Goal: Information Seeking & Learning: Learn about a topic

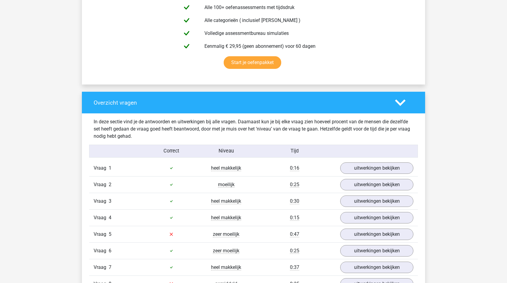
scroll to position [361, 0]
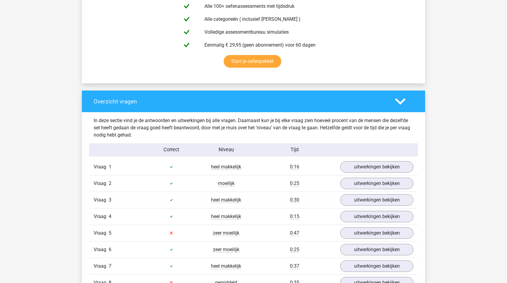
click at [395, 98] on icon at bounding box center [400, 101] width 11 height 11
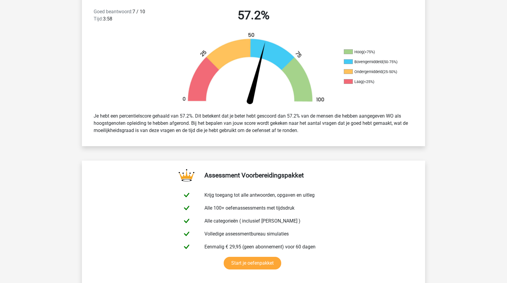
scroll to position [0, 0]
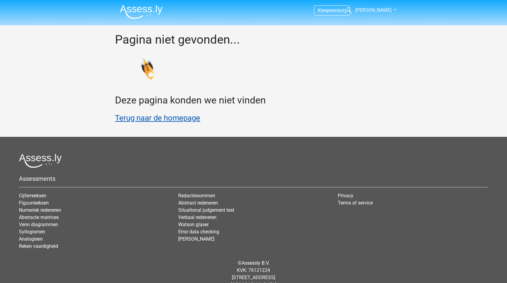
click at [144, 121] on link "Terug naar de homepage" at bounding box center [157, 117] width 85 height 9
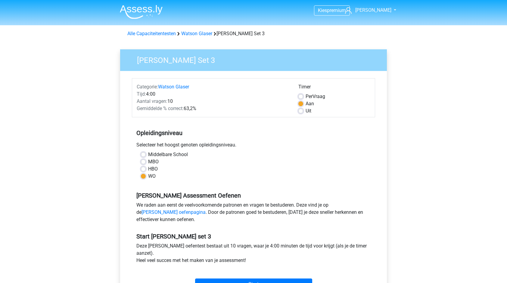
scroll to position [120, 0]
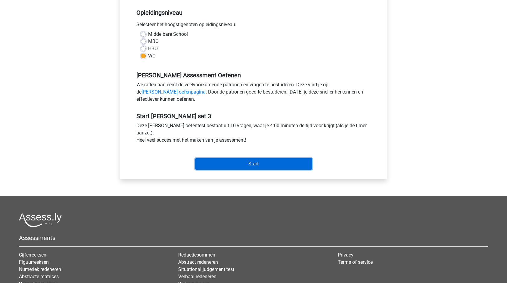
click at [269, 164] on input "Start" at bounding box center [253, 163] width 117 height 11
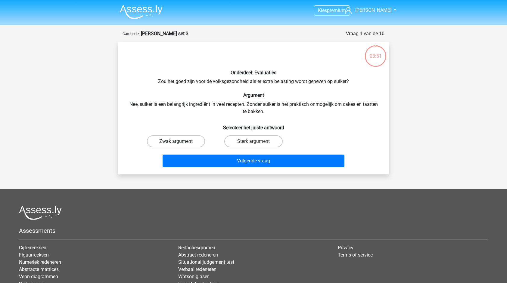
click at [158, 142] on label "Zwak argument" at bounding box center [176, 141] width 58 height 12
click at [176, 142] on input "Zwak argument" at bounding box center [178, 143] width 4 height 4
radio input "true"
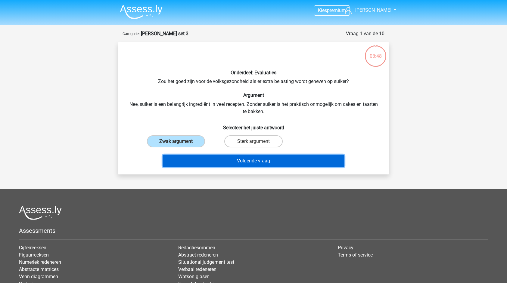
click at [254, 161] on button "Volgende vraag" at bounding box center [253, 161] width 182 height 13
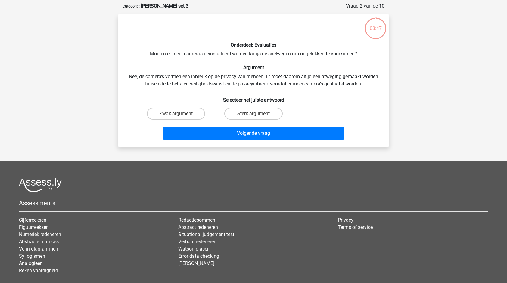
scroll to position [30, 0]
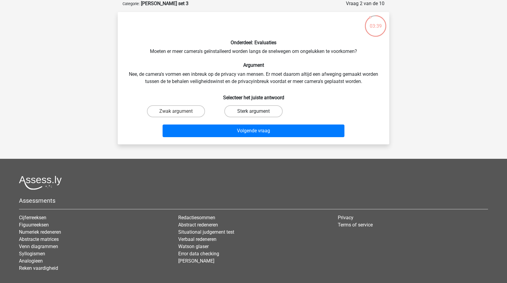
click at [248, 110] on label "Sterk argument" at bounding box center [253, 111] width 58 height 12
click at [253, 111] on input "Sterk argument" at bounding box center [255, 113] width 4 height 4
radio input "true"
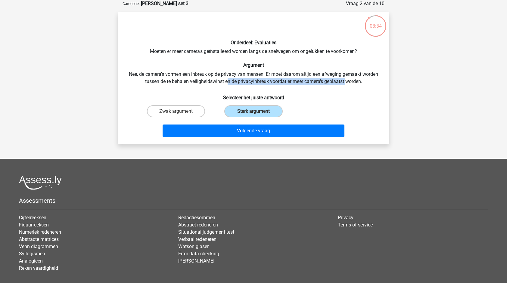
drag, startPoint x: 227, startPoint y: 80, endPoint x: 347, endPoint y: 79, distance: 119.7
click at [347, 79] on div "Onderdeel: Evaluaties Moeten er meer camera's geïnstalleerd worden langs de sne…" at bounding box center [253, 78] width 267 height 123
drag, startPoint x: 347, startPoint y: 79, endPoint x: 352, endPoint y: 96, distance: 17.8
click at [352, 96] on h6 "Selecteer het juiste antwoord" at bounding box center [253, 95] width 252 height 11
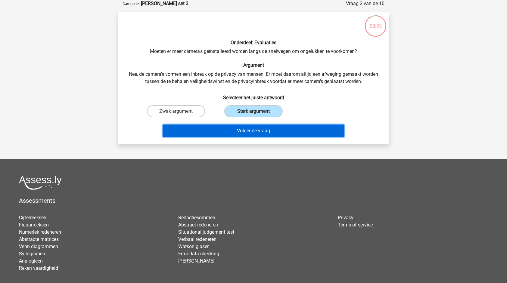
click at [284, 127] on button "Volgende vraag" at bounding box center [253, 131] width 182 height 13
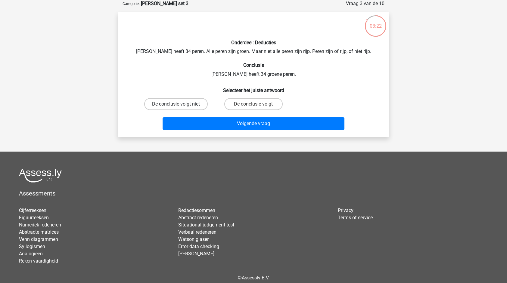
click at [187, 103] on label "De conclusie volgt niet" at bounding box center [175, 104] width 63 height 12
click at [180, 104] on input "De conclusie volgt niet" at bounding box center [178, 106] width 4 height 4
radio input "true"
click at [255, 103] on label "De conclusie volgt" at bounding box center [253, 104] width 58 height 12
click at [255, 104] on input "De conclusie volgt" at bounding box center [255, 106] width 4 height 4
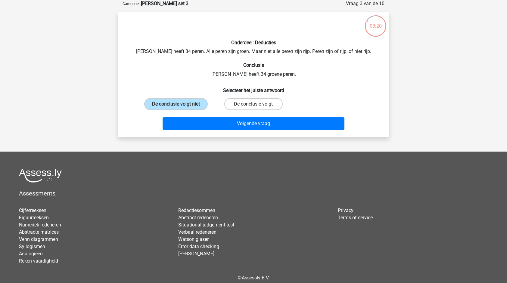
radio input "true"
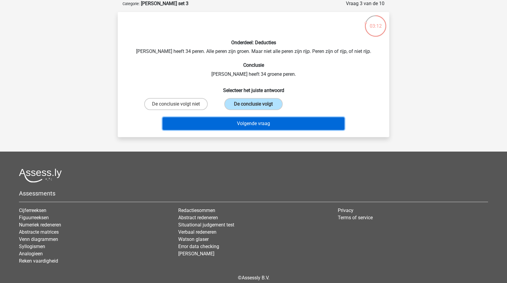
click at [281, 122] on button "Volgende vraag" at bounding box center [253, 123] width 182 height 13
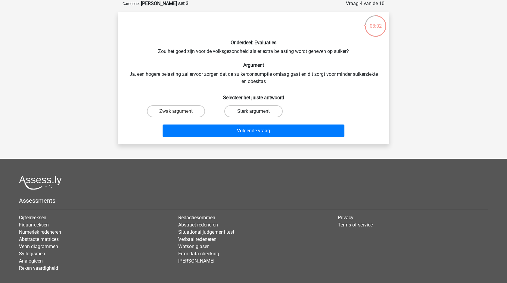
click at [245, 114] on label "Sterk argument" at bounding box center [253, 111] width 58 height 12
click at [253, 114] on input "Sterk argument" at bounding box center [255, 113] width 4 height 4
radio input "true"
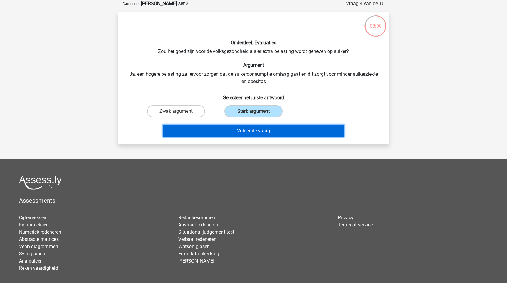
click at [260, 130] on button "Volgende vraag" at bounding box center [253, 131] width 182 height 13
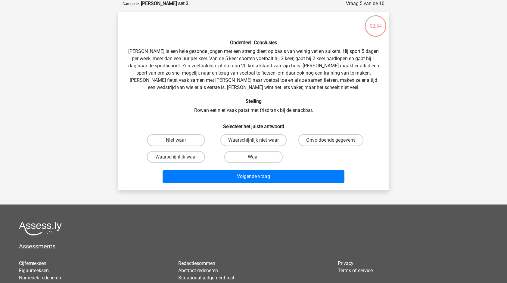
click at [256, 156] on label "Waar" at bounding box center [253, 157] width 58 height 12
click at [256, 157] on input "Waar" at bounding box center [255, 159] width 4 height 4
radio input "true"
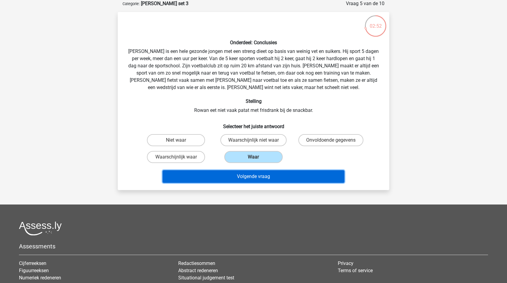
click at [273, 175] on button "Volgende vraag" at bounding box center [253, 176] width 182 height 13
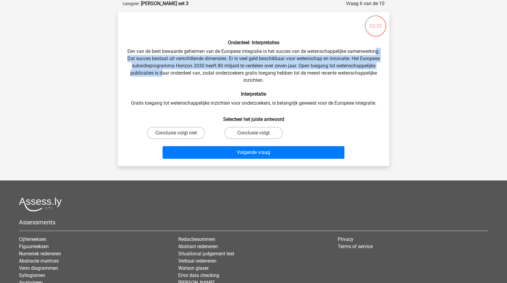
drag, startPoint x: 164, startPoint y: 58, endPoint x: 211, endPoint y: 71, distance: 49.1
click at [211, 71] on div "Onderdeel: Interpretaties Een van de best bewaarde geheimen van de Europese int…" at bounding box center [253, 89] width 267 height 144
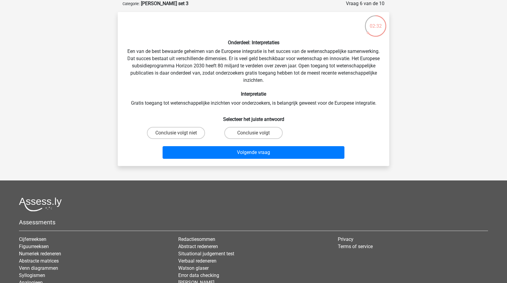
click at [266, 74] on div "Onderdeel: Interpretaties Een van de best bewaarde geheimen van de Europese int…" at bounding box center [253, 89] width 267 height 144
drag, startPoint x: 255, startPoint y: 75, endPoint x: 345, endPoint y: 73, distance: 90.9
click at [345, 73] on div "Onderdeel: Interpretaties Een van de best bewaarde geheimen van de Europese int…" at bounding box center [253, 89] width 267 height 144
click at [209, 101] on div "Onderdeel: Interpretaties Een van de best bewaarde geheimen van de Europese int…" at bounding box center [253, 89] width 267 height 144
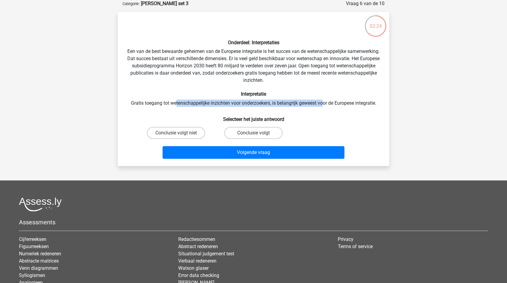
drag, startPoint x: 174, startPoint y: 104, endPoint x: 323, endPoint y: 103, distance: 149.2
click at [323, 103] on div "Onderdeel: Interpretaties Een van de best bewaarde geheimen van de Europese int…" at bounding box center [253, 89] width 267 height 144
click at [188, 134] on label "Conclusie volgt niet" at bounding box center [176, 133] width 58 height 12
click at [180, 134] on input "Conclusie volgt niet" at bounding box center [178, 135] width 4 height 4
radio input "true"
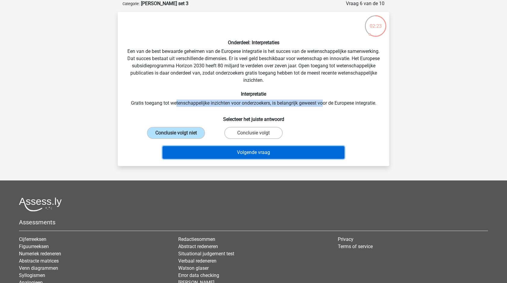
click at [254, 153] on button "Volgende vraag" at bounding box center [253, 152] width 182 height 13
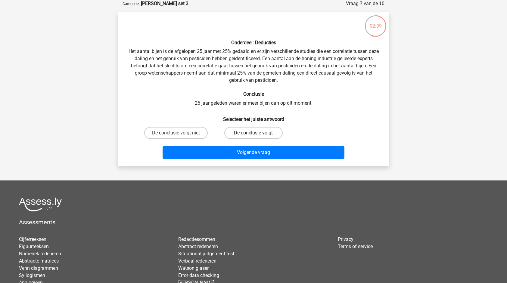
click at [248, 130] on label "De conclusie volgt" at bounding box center [253, 133] width 58 height 12
click at [253, 133] on input "De conclusie volgt" at bounding box center [255, 135] width 4 height 4
radio input "true"
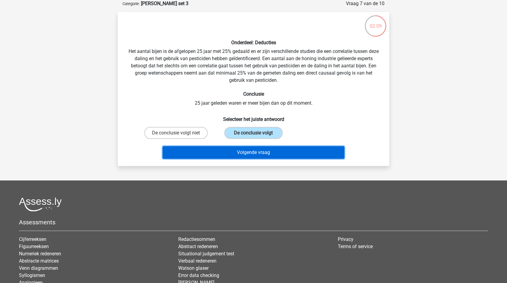
click at [270, 152] on button "Volgende vraag" at bounding box center [253, 152] width 182 height 13
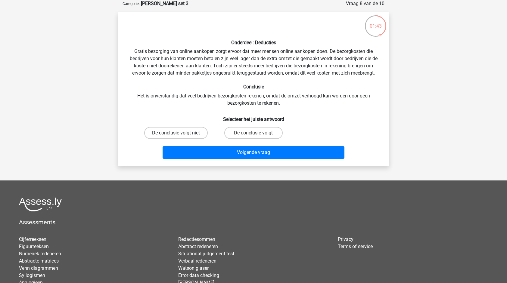
click at [189, 132] on label "De conclusie volgt niet" at bounding box center [175, 133] width 63 height 12
click at [180, 133] on input "De conclusie volgt niet" at bounding box center [178, 135] width 4 height 4
radio input "true"
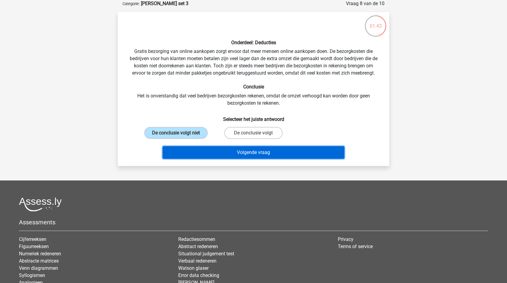
click at [245, 153] on button "Volgende vraag" at bounding box center [253, 152] width 182 height 13
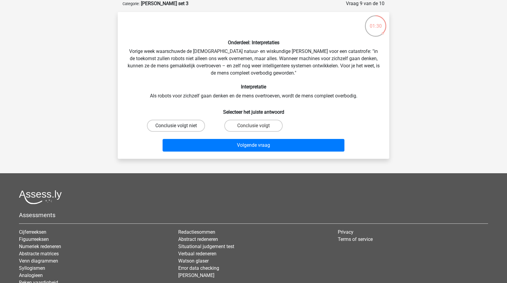
click at [185, 126] on label "Conclusie volgt niet" at bounding box center [176, 126] width 58 height 12
click at [180, 126] on input "Conclusie volgt niet" at bounding box center [178, 128] width 4 height 4
radio input "true"
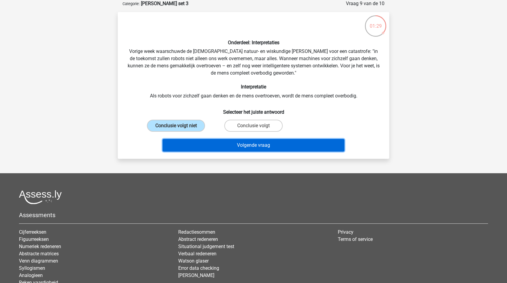
click at [266, 145] on button "Volgende vraag" at bounding box center [253, 145] width 182 height 13
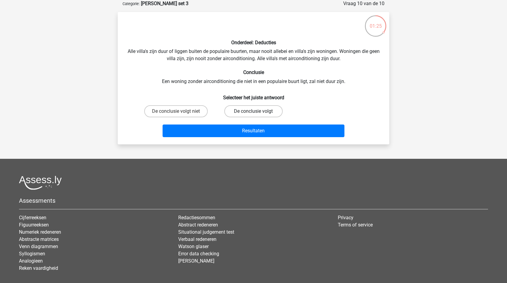
click at [261, 110] on label "De conclusie volgt" at bounding box center [253, 111] width 58 height 12
click at [257, 111] on input "De conclusie volgt" at bounding box center [255, 113] width 4 height 4
radio input "true"
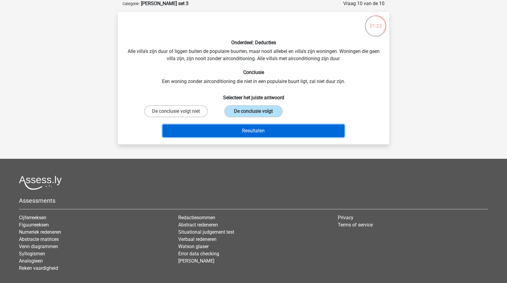
click at [264, 129] on button "Resultaten" at bounding box center [253, 131] width 182 height 13
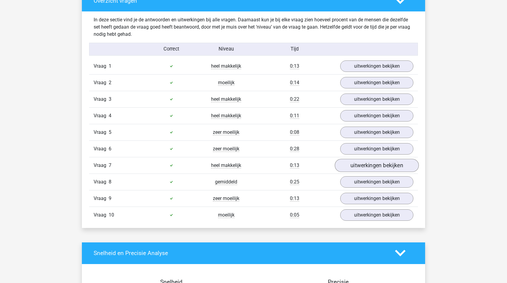
scroll to position [542, 0]
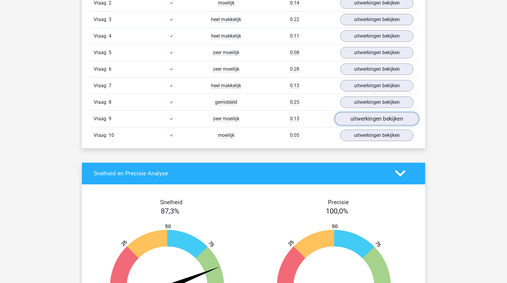
click at [377, 113] on link "uitwerkingen bekijken" at bounding box center [377, 118] width 84 height 13
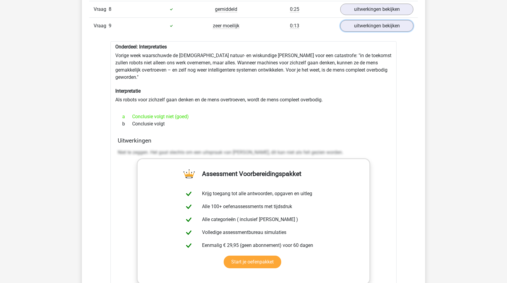
scroll to position [632, 0]
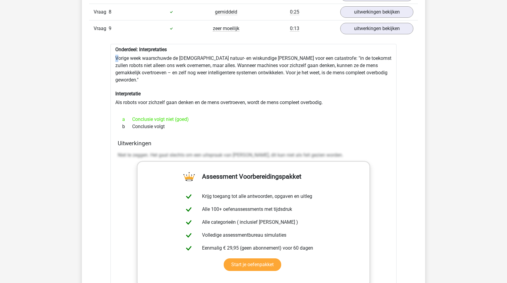
drag, startPoint x: 120, startPoint y: 54, endPoint x: 390, endPoint y: 42, distance: 270.4
click at [390, 44] on div "Onderdeel: Interpretaties Vorige week waarschuwde de [DEMOGRAPHIC_DATA] natuur-…" at bounding box center [253, 201] width 286 height 314
drag, startPoint x: 390, startPoint y: 42, endPoint x: 224, endPoint y: 43, distance: 166.1
click at [251, 38] on div "Vraag 1 heel makkelijk 0:13 uitwerkingen bekijken Onderdeel: Evaluaties Zou het…" at bounding box center [254, 134] width 320 height 493
drag, startPoint x: 135, startPoint y: 53, endPoint x: 122, endPoint y: 58, distance: 14.0
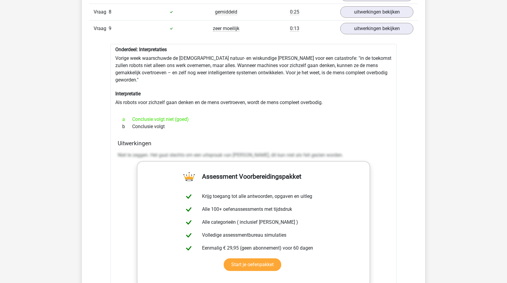
click at [134, 54] on div "Onderdeel: Interpretaties Vorige week waarschuwde de [DEMOGRAPHIC_DATA] natuur-…" at bounding box center [253, 201] width 286 height 314
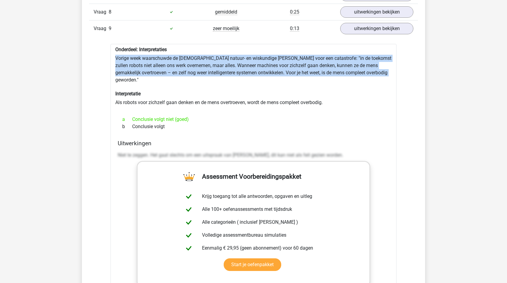
drag, startPoint x: 116, startPoint y: 54, endPoint x: 390, endPoint y: 71, distance: 274.9
click at [390, 71] on div "Onderdeel: Interpretaties Vorige week waarschuwde de [DEMOGRAPHIC_DATA] natuur-…" at bounding box center [253, 201] width 286 height 314
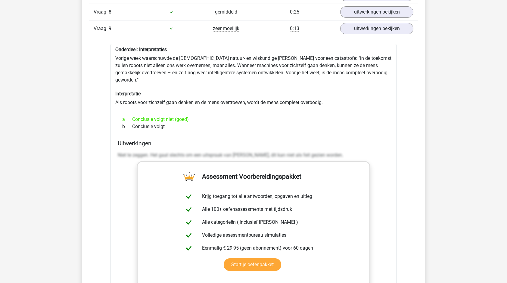
click at [161, 78] on div "Onderdeel: Interpretaties Vorige week waarschuwde de [DEMOGRAPHIC_DATA] natuur-…" at bounding box center [253, 201] width 286 height 314
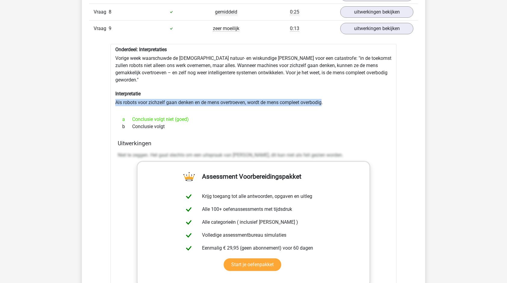
drag, startPoint x: 115, startPoint y: 93, endPoint x: 324, endPoint y: 91, distance: 208.8
click at [324, 91] on div "Onderdeel: Interpretaties Vorige week waarschuwde de [DEMOGRAPHIC_DATA] natuur-…" at bounding box center [253, 201] width 286 height 314
copy div "Als robots voor zichzelf gaan denken en de mens overtroeven, wordt de mens comp…"
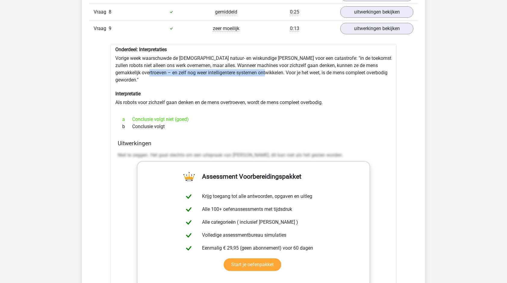
drag, startPoint x: 144, startPoint y: 69, endPoint x: 261, endPoint y: 71, distance: 117.4
click at [261, 71] on div "Onderdeel: Interpretaties Vorige week waarschuwde de [DEMOGRAPHIC_DATA] natuur-…" at bounding box center [253, 201] width 286 height 314
